Goal: Book appointment/travel/reservation

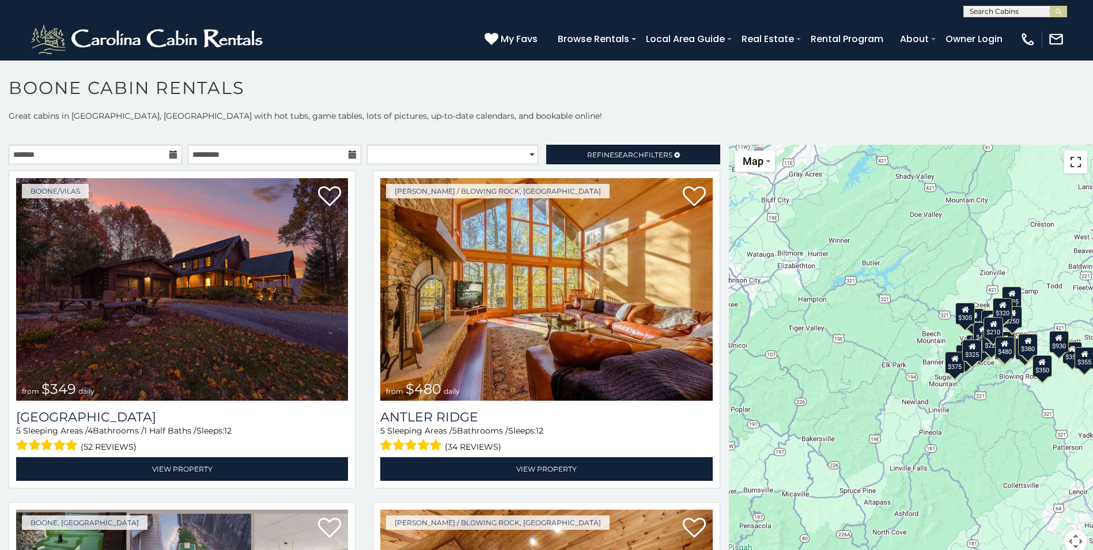
drag, startPoint x: 1067, startPoint y: 172, endPoint x: 1069, endPoint y: 214, distance: 42.7
click at [1067, 172] on button "Toggle fullscreen view" at bounding box center [1076, 161] width 23 height 23
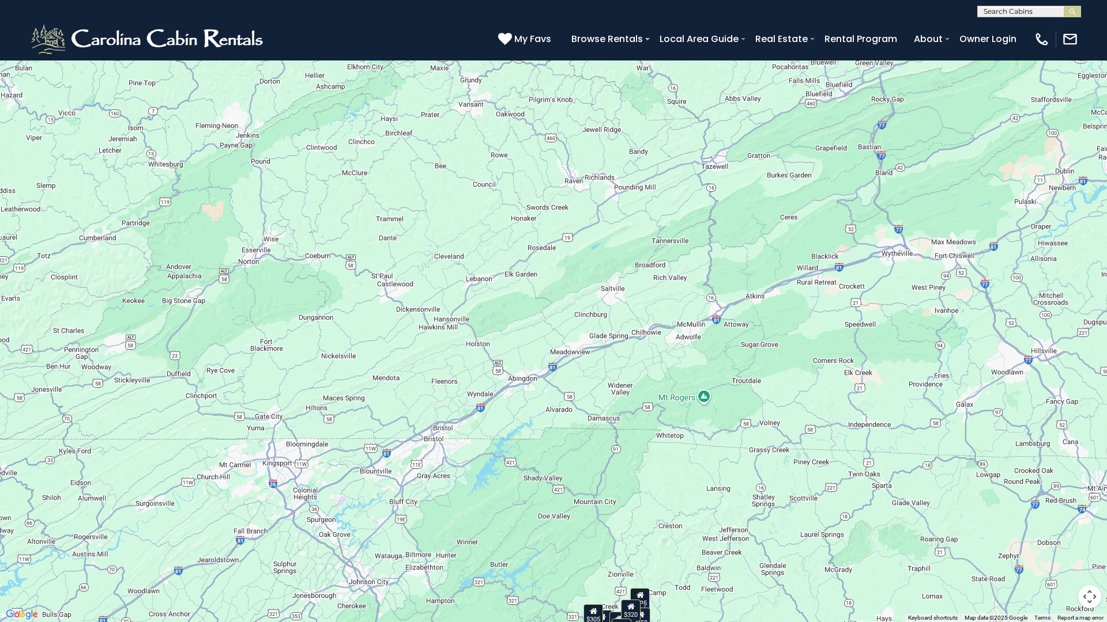
drag, startPoint x: 829, startPoint y: 152, endPoint x: 814, endPoint y: 500, distance: 348.4
click at [814, 500] on div "$349 $480 $525 $315 $355 $675 $635 $930 $400 $451 $330 $400 $485 $460 $395 $695…" at bounding box center [553, 311] width 1107 height 622
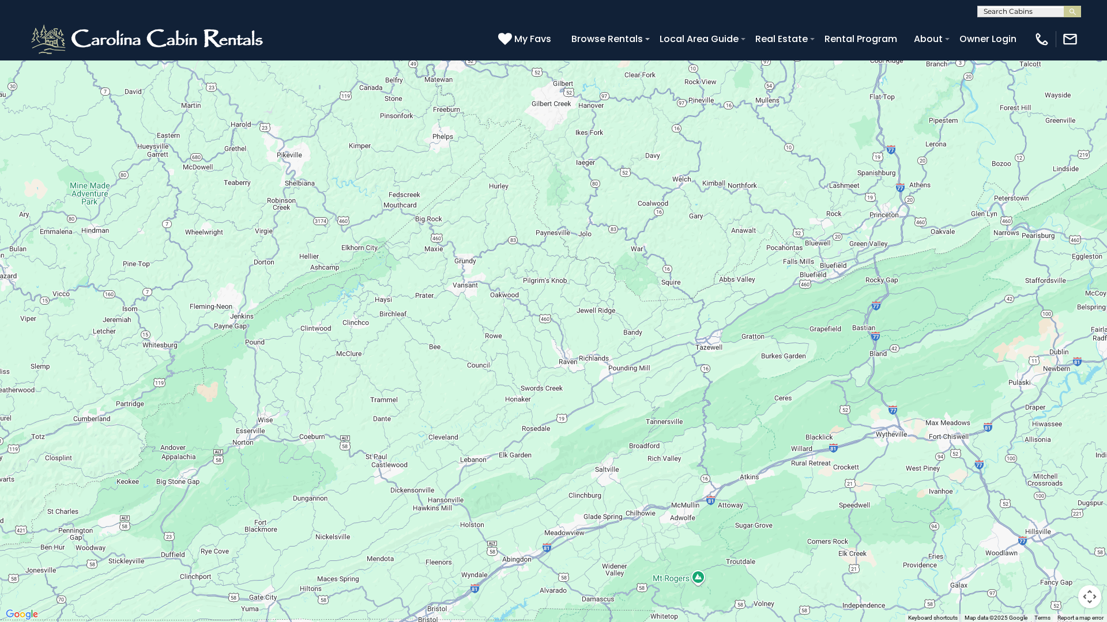
drag, startPoint x: 839, startPoint y: 248, endPoint x: 833, endPoint y: 424, distance: 176.5
click at [833, 424] on div "$349 $480 $525 $315 $355 $675 $635 $930 $400 $451 $330 $400 $485 $460 $395 $695…" at bounding box center [553, 311] width 1107 height 622
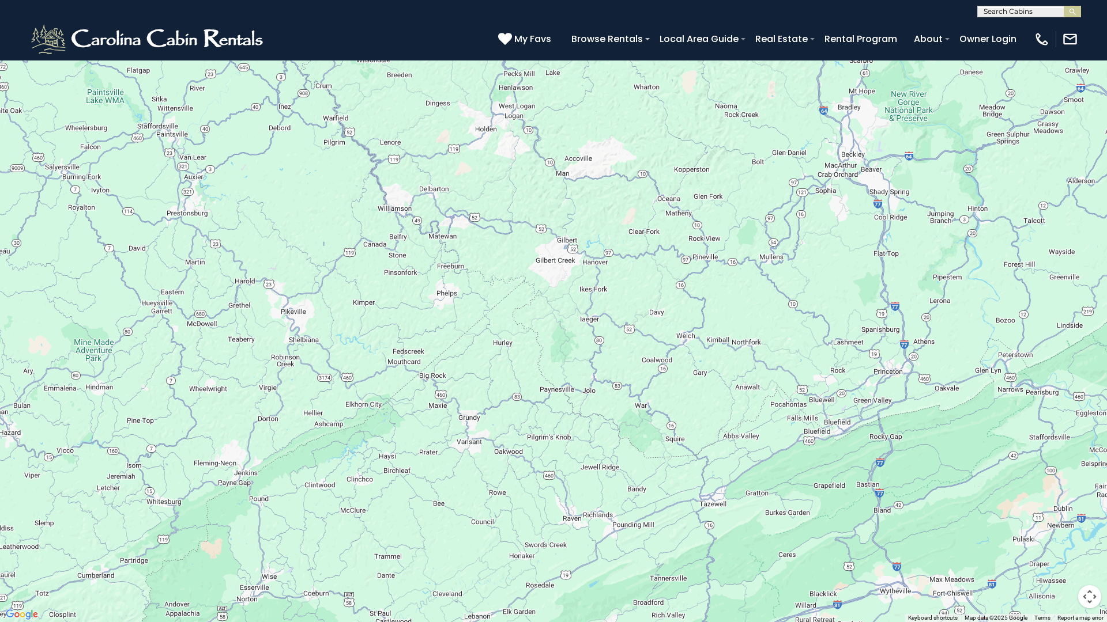
drag, startPoint x: 838, startPoint y: 196, endPoint x: 847, endPoint y: 321, distance: 125.4
click at [847, 321] on div "$349 $480 $525 $315 $355 $675 $635 $930 $400 $451 $330 $400 $485 $460 $395 $695…" at bounding box center [553, 311] width 1107 height 622
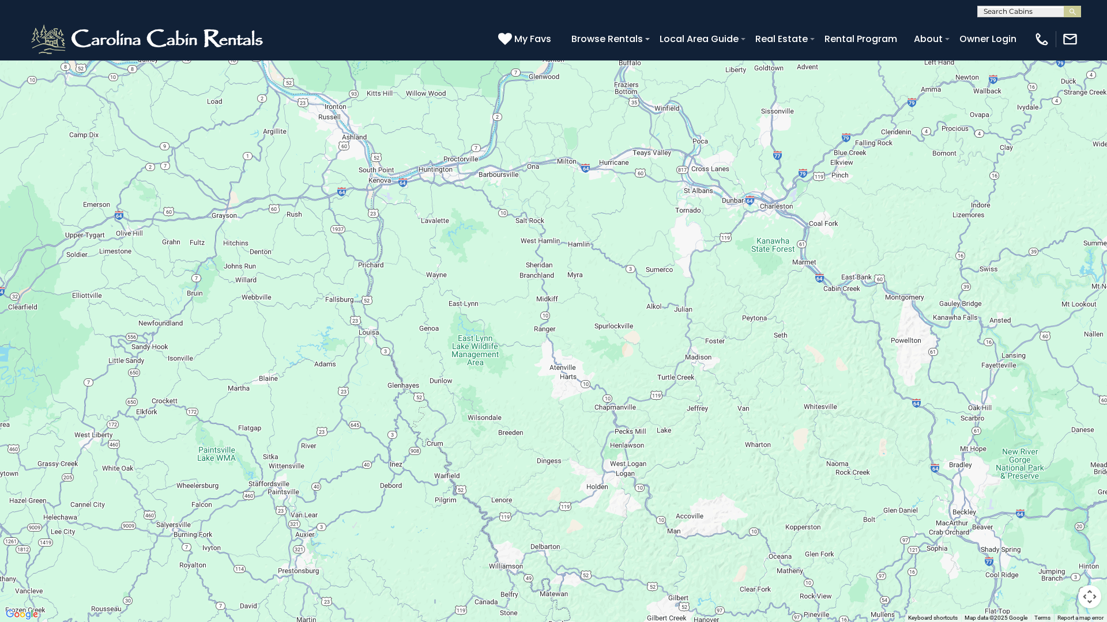
drag, startPoint x: 533, startPoint y: 100, endPoint x: 644, endPoint y: 447, distance: 364.4
click at [644, 447] on div "$349 $480 $525 $315 $355 $675 $635 $930 $400 $451 $330 $400 $485 $460 $395 $695…" at bounding box center [553, 311] width 1107 height 622
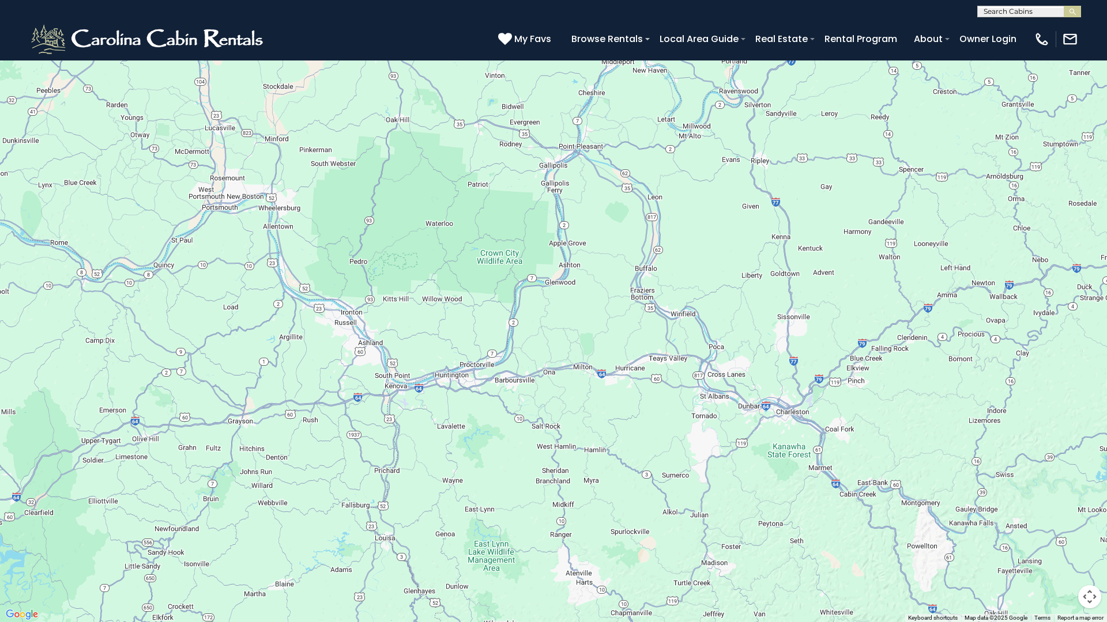
drag, startPoint x: 605, startPoint y: 183, endPoint x: 614, endPoint y: 341, distance: 158.2
click at [614, 341] on div "$349 $480 $525 $315 $355 $675 $635 $930 $400 $451 $330 $400 $485 $460 $395 $695…" at bounding box center [553, 311] width 1107 height 622
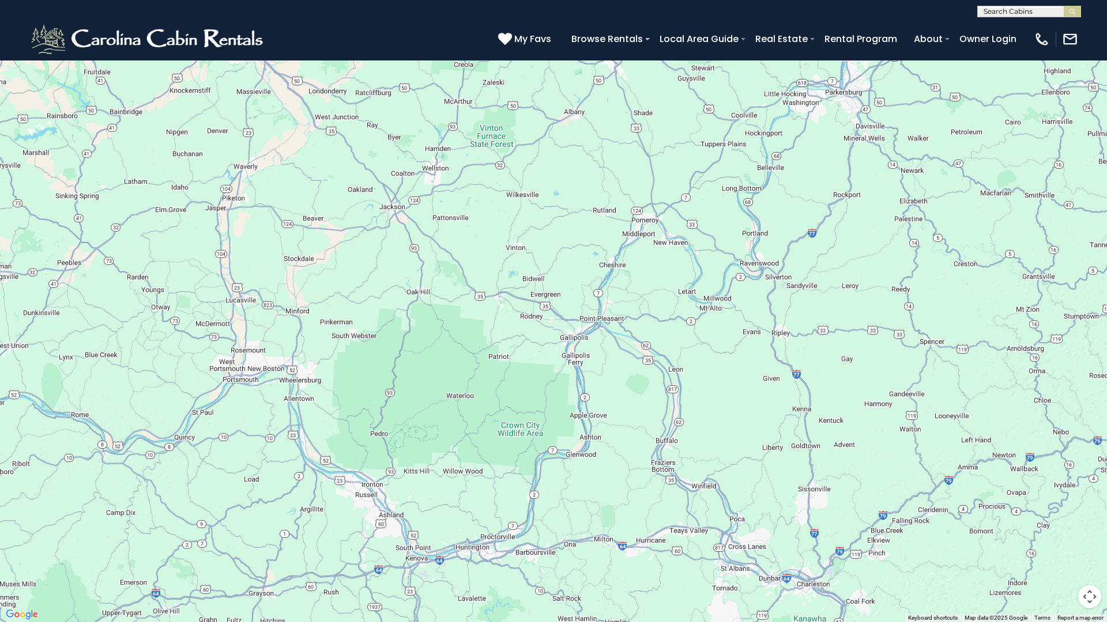
drag, startPoint x: 597, startPoint y: 165, endPoint x: 616, endPoint y: 327, distance: 162.5
click at [616, 327] on div "$349 $480 $525 $315 $355 $675 $635 $930 $400 $451 $330 $400 $485 $460 $395 $695…" at bounding box center [553, 311] width 1107 height 622
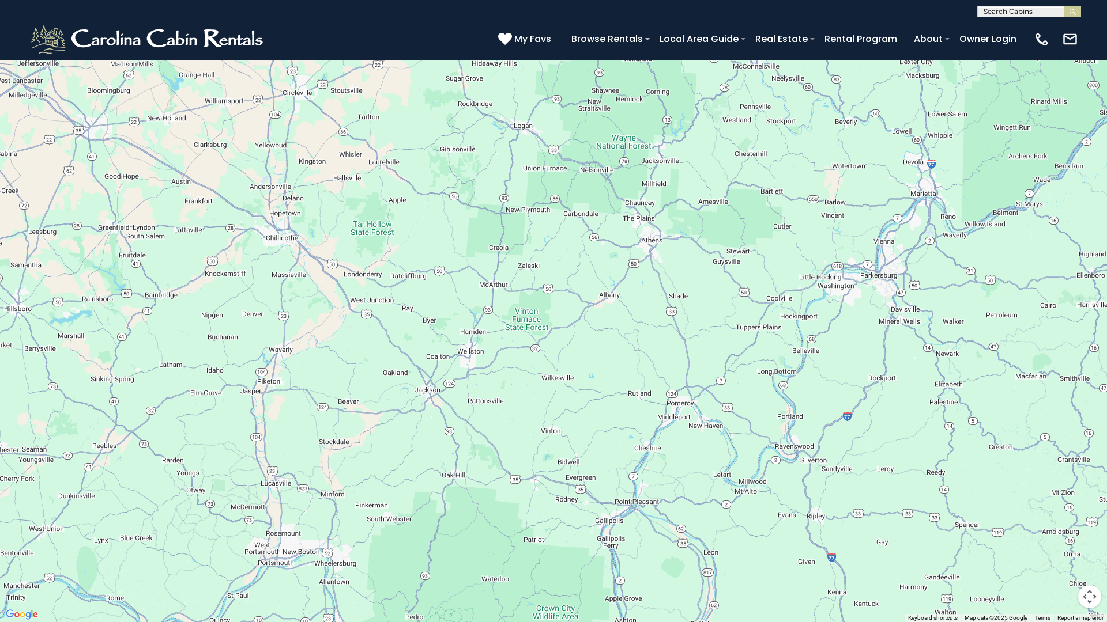
drag, startPoint x: 575, startPoint y: 172, endPoint x: 553, endPoint y: 213, distance: 46.9
click at [573, 233] on div "$349 $480 $525 $315 $355 $675 $635 $930 $400 $451 $330 $400 $485 $460 $395 $695…" at bounding box center [553, 311] width 1107 height 622
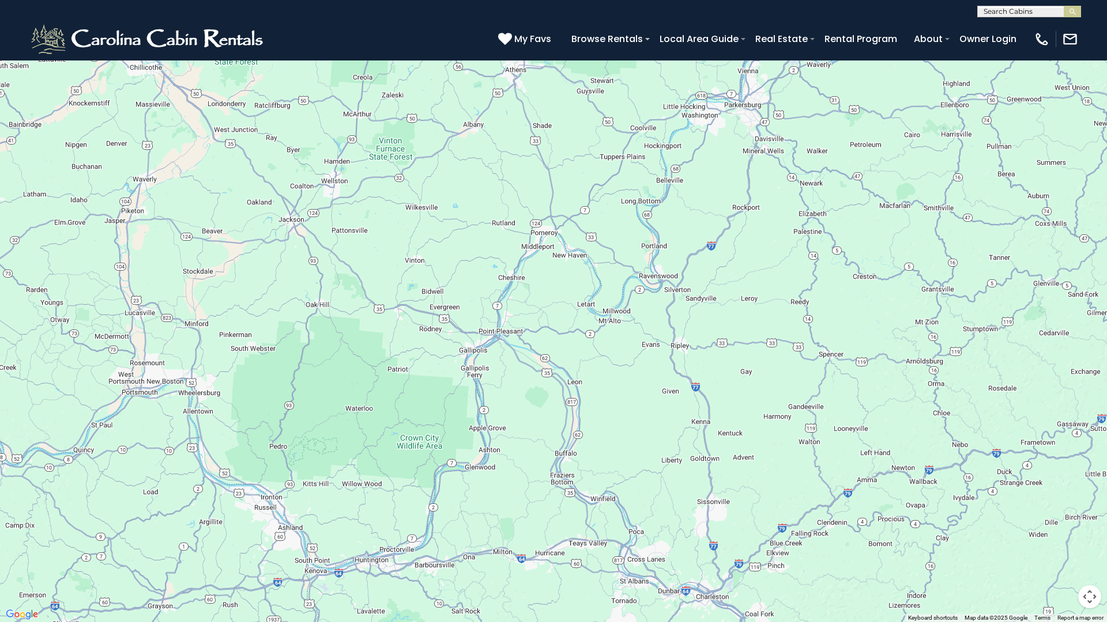
click at [1088, 549] on button "Map camera controls" at bounding box center [1089, 597] width 23 height 23
click at [1006, 410] on div "$349 $480 $525 $315 $355 $675 $635 $930 $400 $451 $330 $400 $485 $460 $395 $695…" at bounding box center [553, 311] width 1107 height 622
click at [1089, 27] on button "Toggle fullscreen view" at bounding box center [1089, 17] width 23 height 23
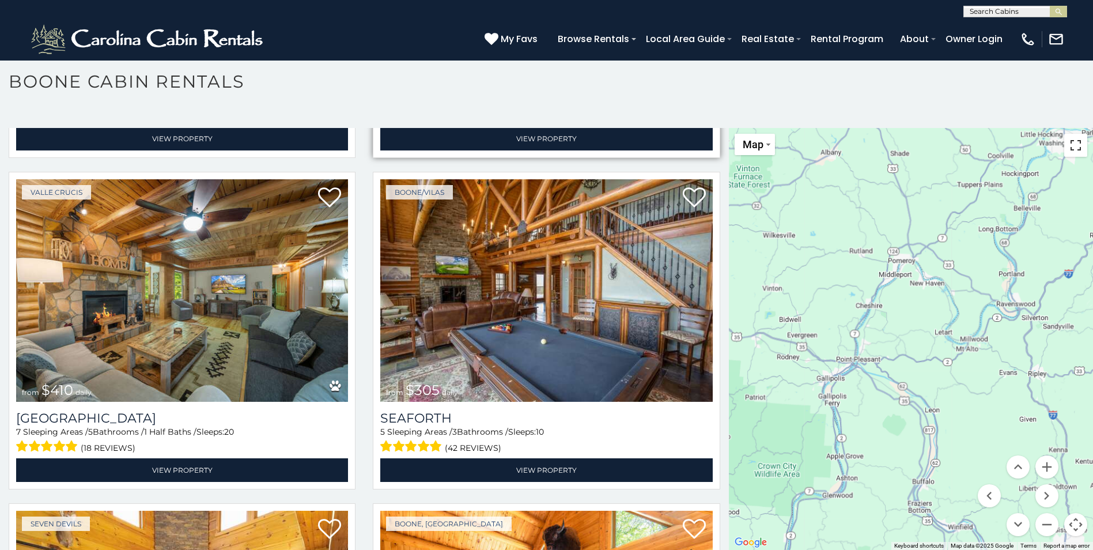
scroll to position [3977, 0]
